Goal: Information Seeking & Learning: Learn about a topic

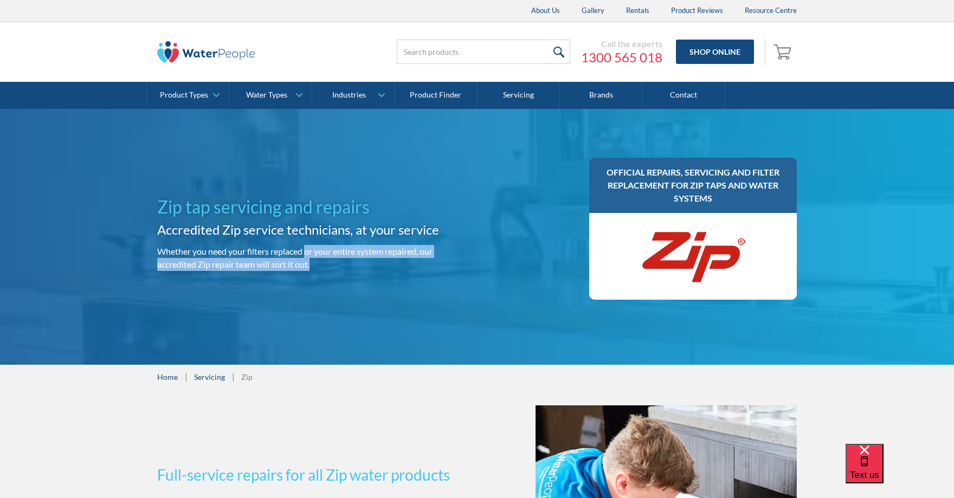
drag, startPoint x: 324, startPoint y: 260, endPoint x: 328, endPoint y: 264, distance: 6.1
click at [328, 264] on p "Whether you need your filters replaced or your entire system repaired, our accr…" at bounding box center [314, 258] width 315 height 26
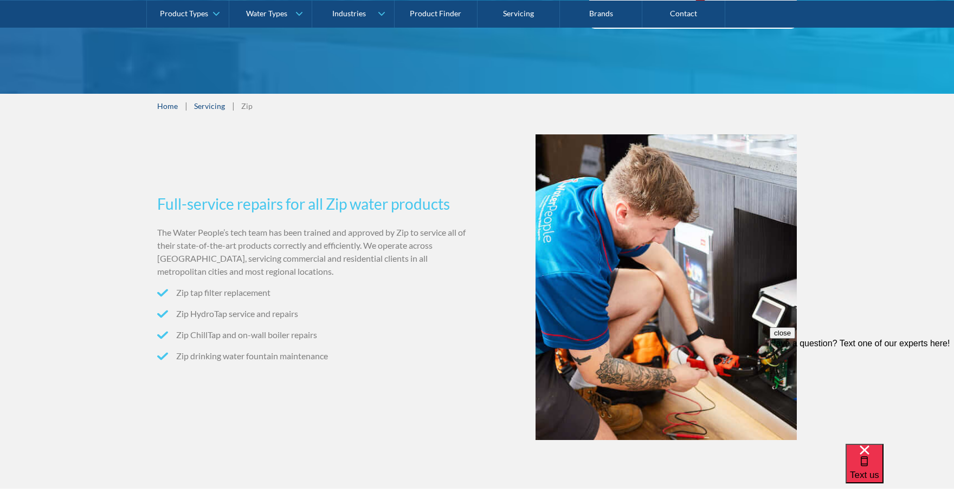
click at [343, 295] on li "Zip tap filter replacement" at bounding box center [314, 292] width 315 height 13
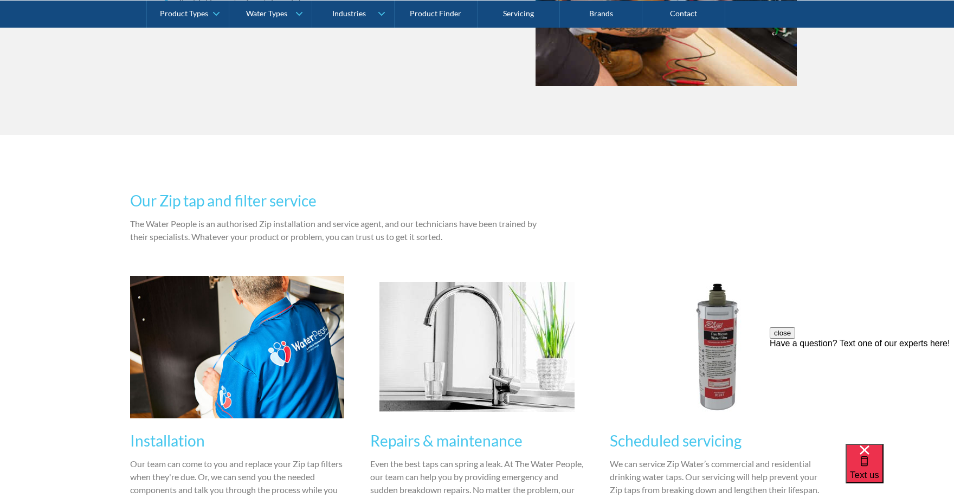
scroll to position [813, 0]
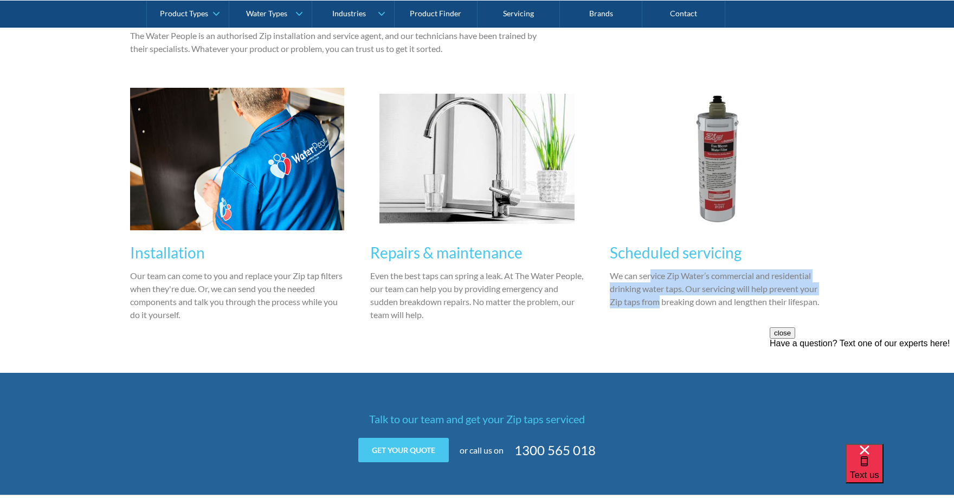
drag, startPoint x: 650, startPoint y: 281, endPoint x: 657, endPoint y: 304, distance: 24.3
click at [657, 304] on p "We can service Zip Water’s commercial and residential drinking water taps. Our …" at bounding box center [717, 288] width 214 height 39
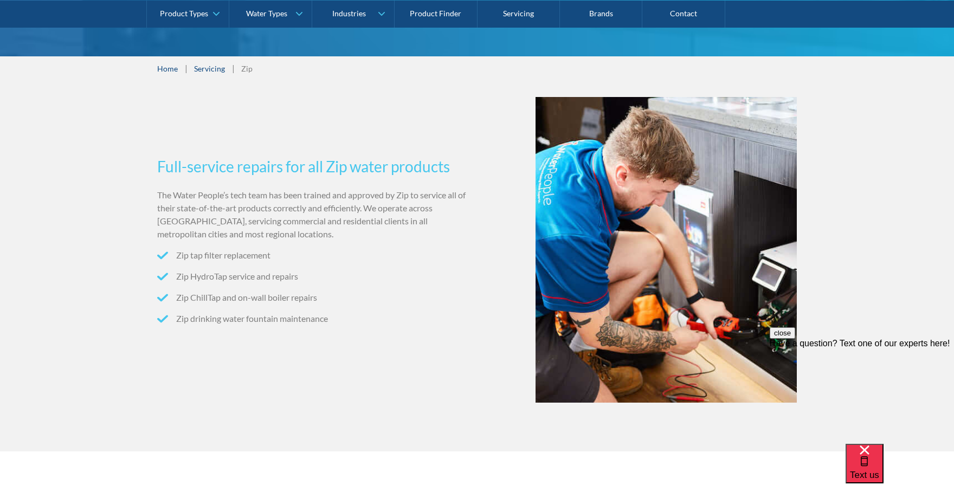
scroll to position [217, 0]
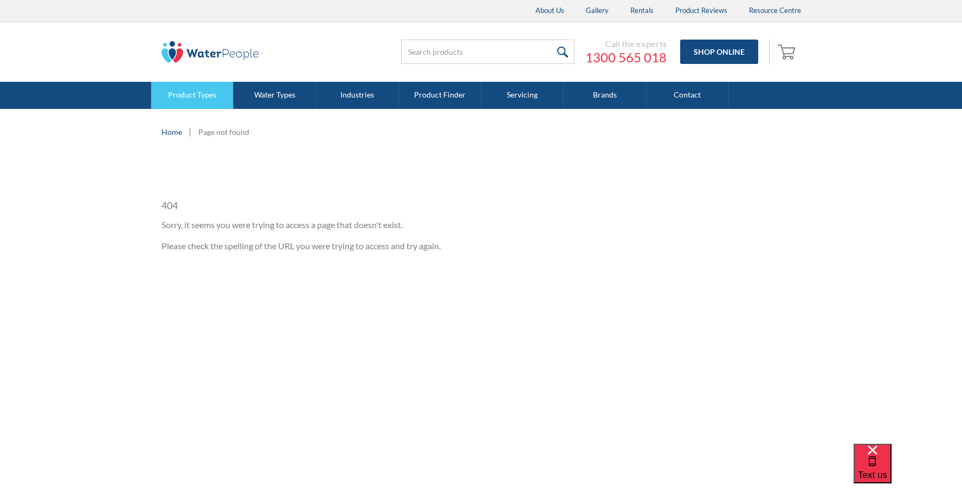
click at [202, 92] on link "Product Types" at bounding box center [192, 95] width 82 height 27
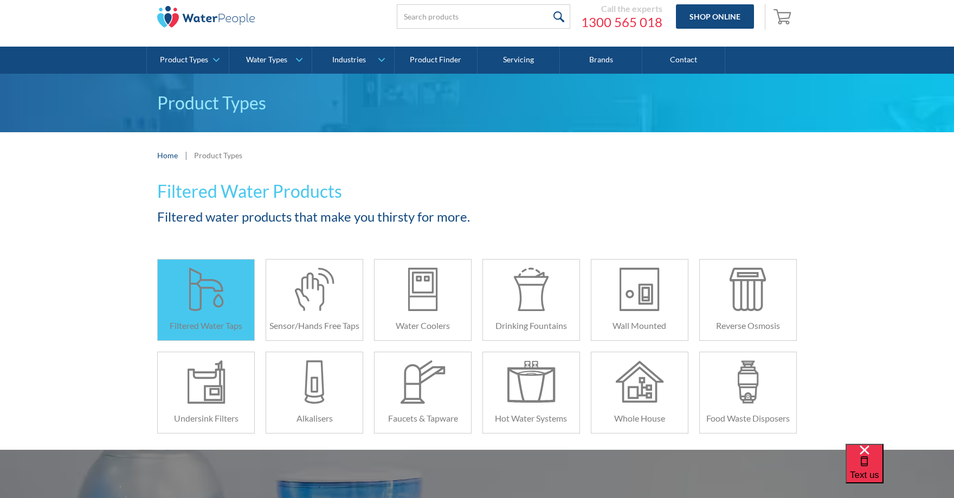
scroll to position [54, 0]
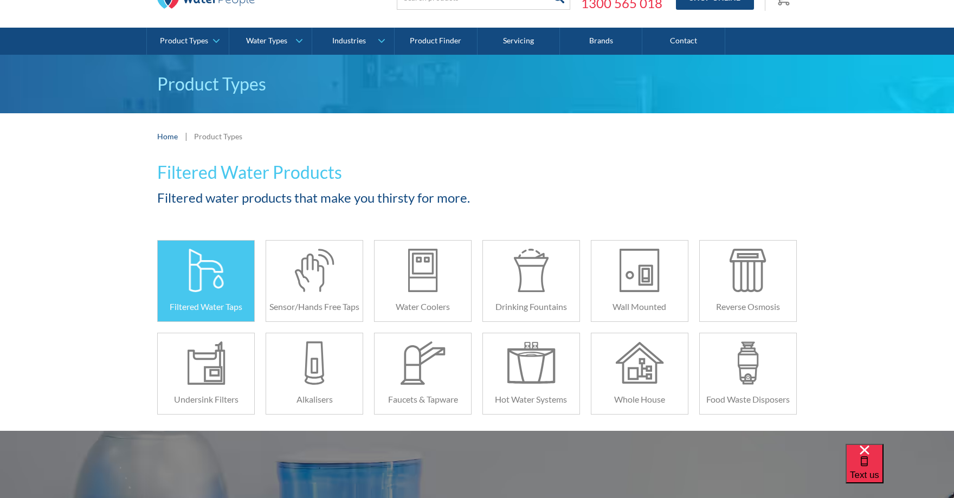
click at [227, 286] on div at bounding box center [206, 270] width 48 height 43
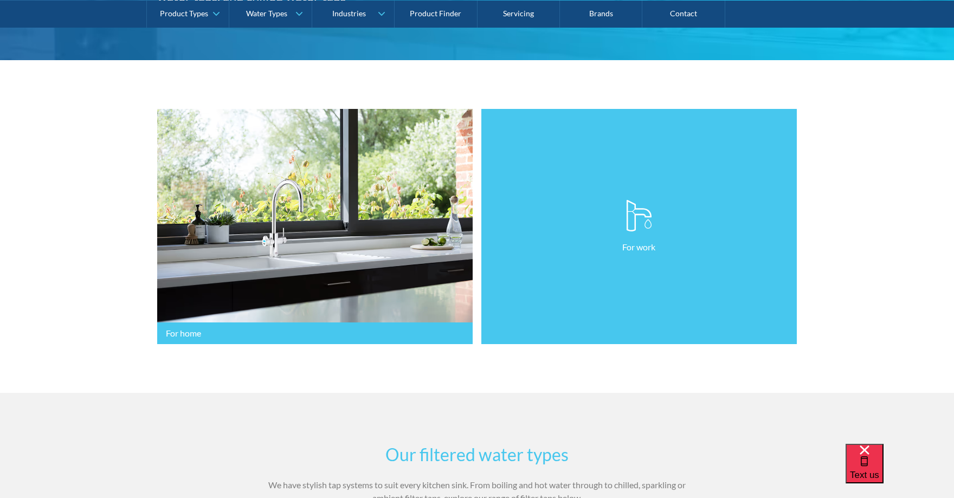
click at [632, 238] on link "For work" at bounding box center [638, 227] width 315 height 236
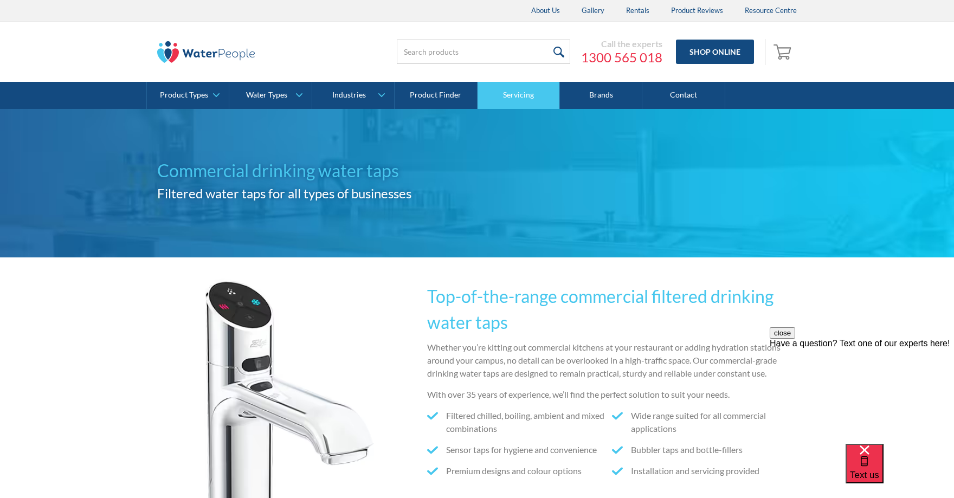
click at [522, 89] on link "Servicing" at bounding box center [518, 95] width 82 height 27
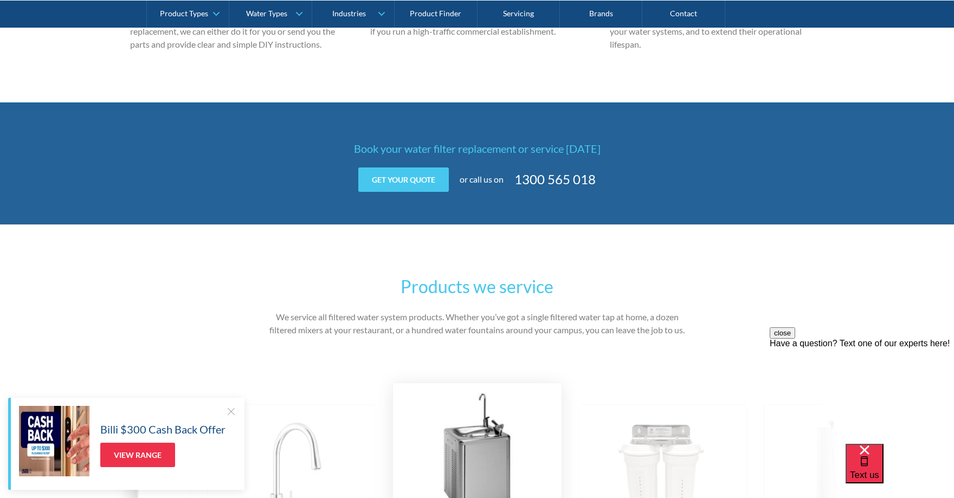
scroll to position [1572, 0]
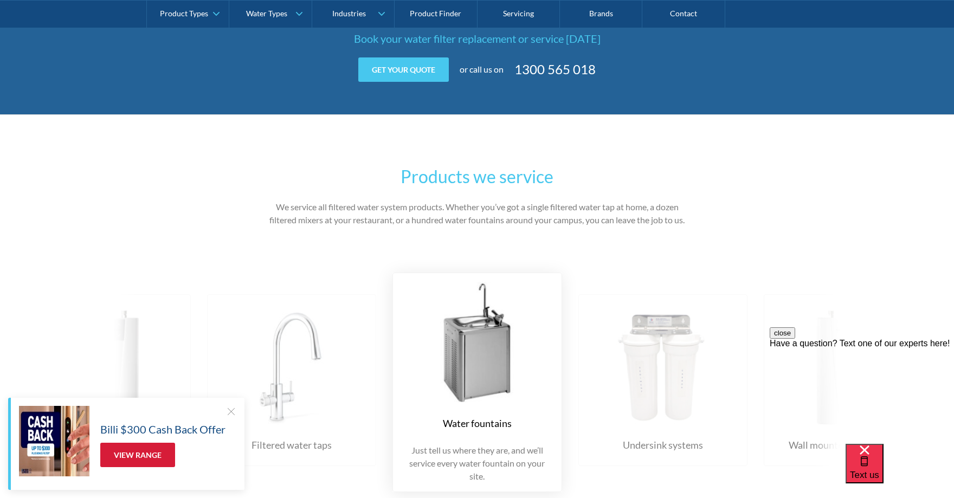
click at [140, 460] on link "View Range" at bounding box center [137, 455] width 75 height 24
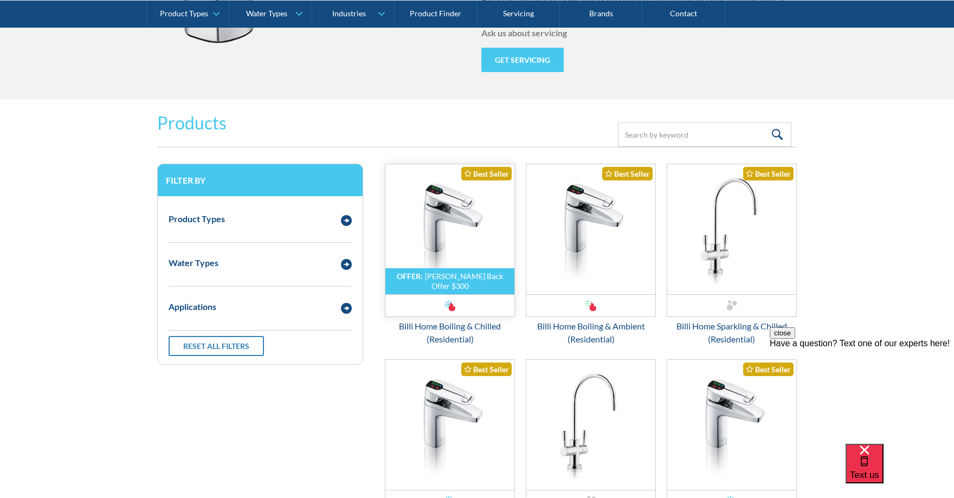
scroll to position [1355, 0]
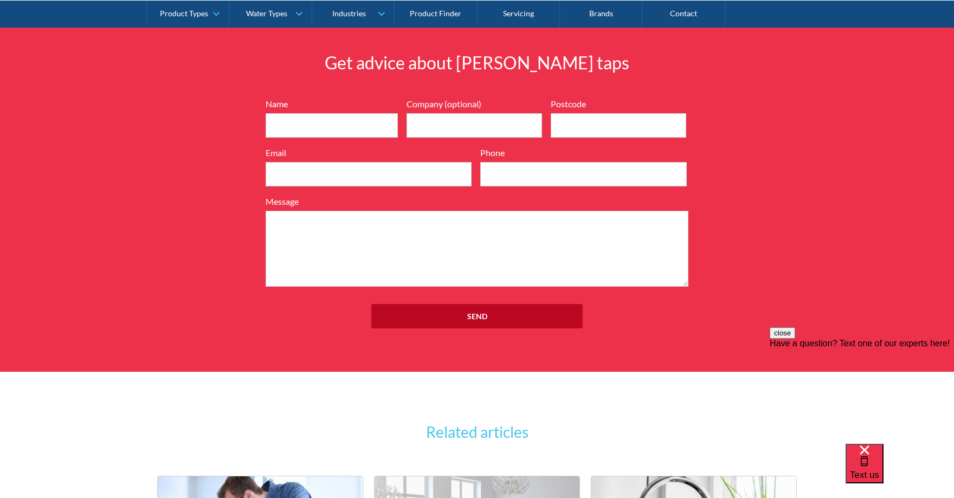
scroll to position [3629, 0]
